Goal: Task Accomplishment & Management: Use online tool/utility

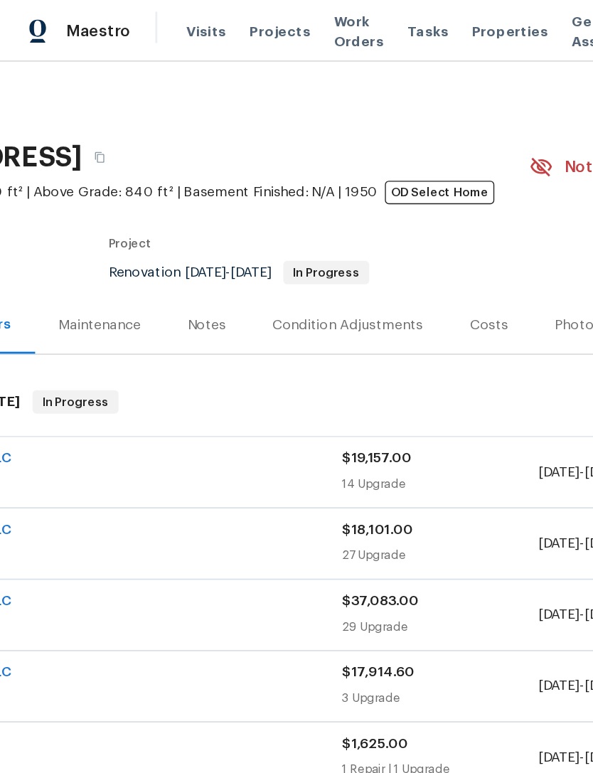
scroll to position [0, 131]
click at [196, 23] on span "Projects" at bounding box center [204, 23] width 44 height 14
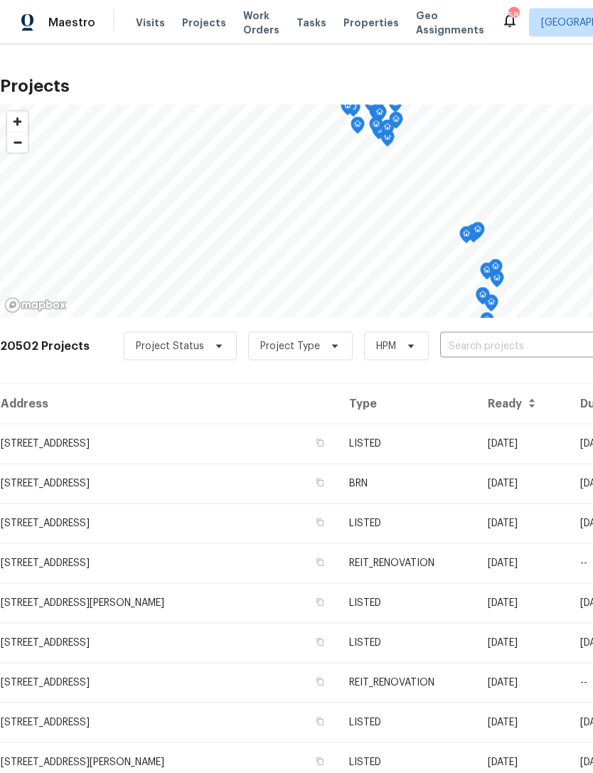
scroll to position [1, 0]
click at [507, 342] on input "text" at bounding box center [521, 347] width 163 height 22
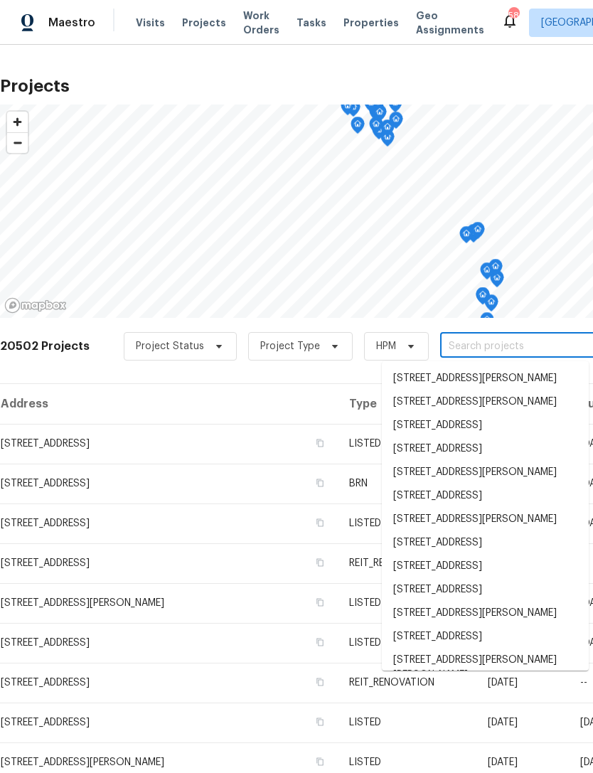
scroll to position [0, 0]
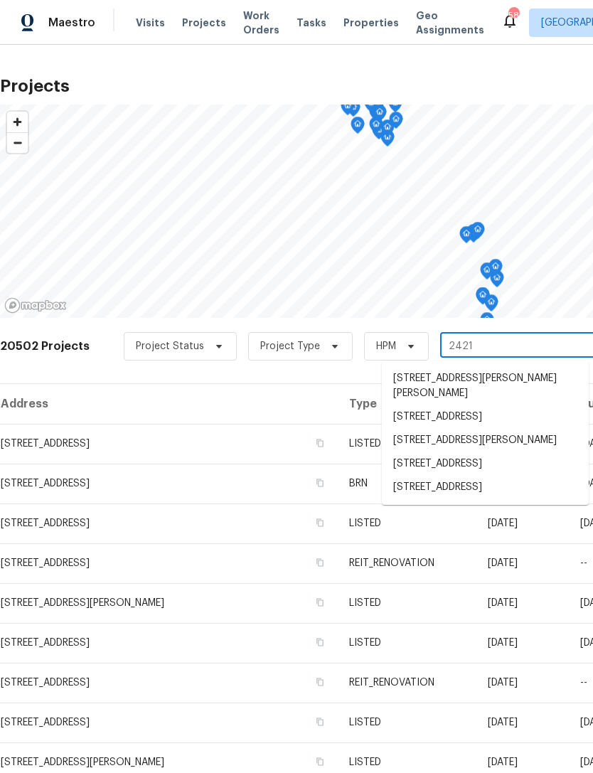
type input "2421 n"
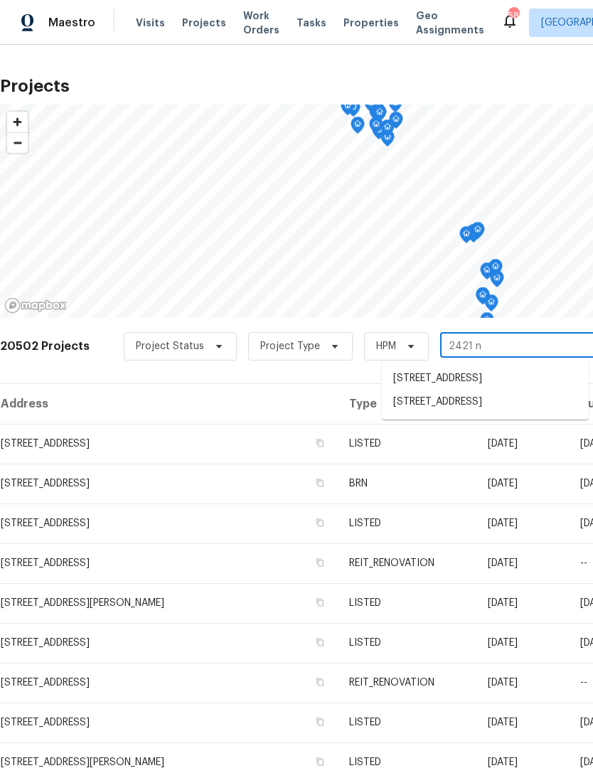
click at [480, 413] on li "[STREET_ADDRESS]" at bounding box center [485, 402] width 207 height 23
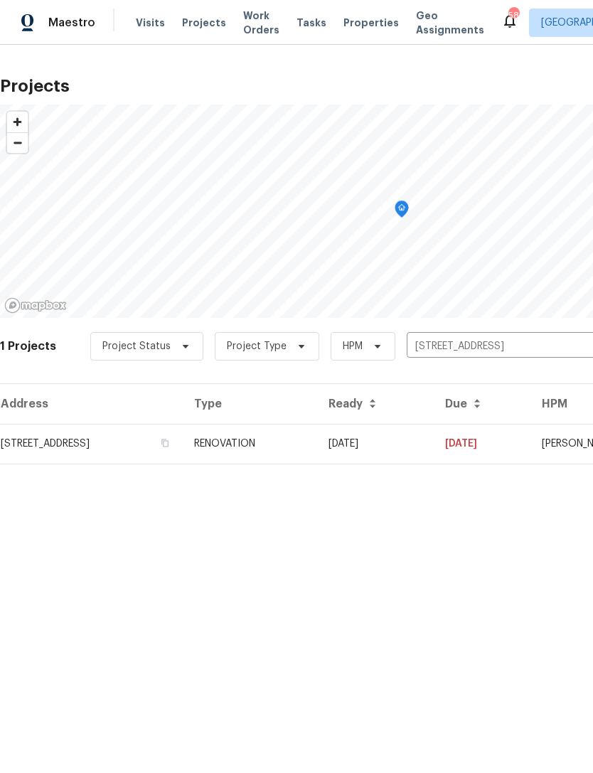
click at [434, 447] on td "[DATE]" at bounding box center [375, 444] width 117 height 40
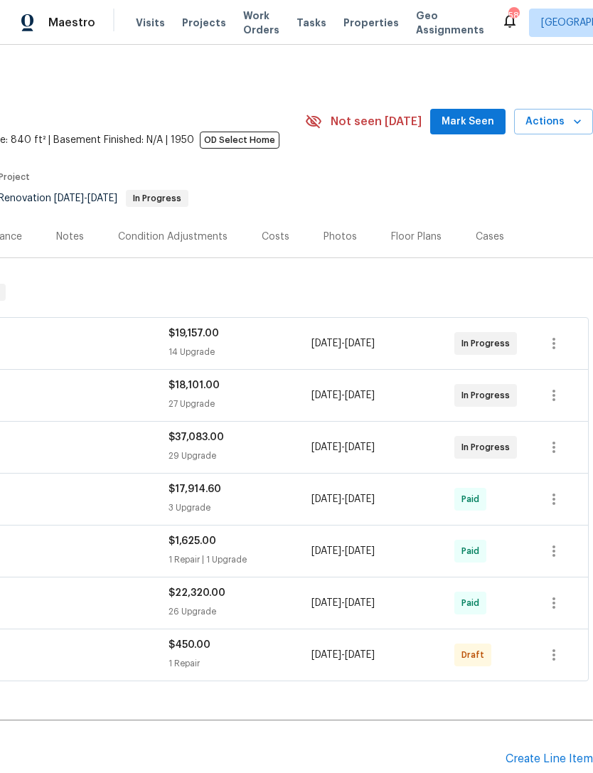
scroll to position [-1, 219]
click at [559, 649] on icon "button" at bounding box center [554, 655] width 17 height 17
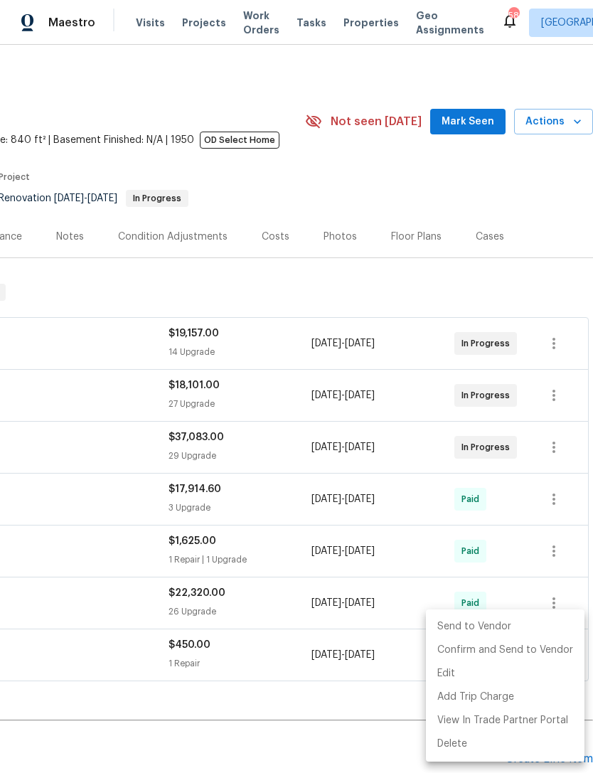
scroll to position [0, 211]
click at [504, 651] on li "Confirm and Send to Vendor" at bounding box center [505, 650] width 159 height 23
